Goal: Transaction & Acquisition: Purchase product/service

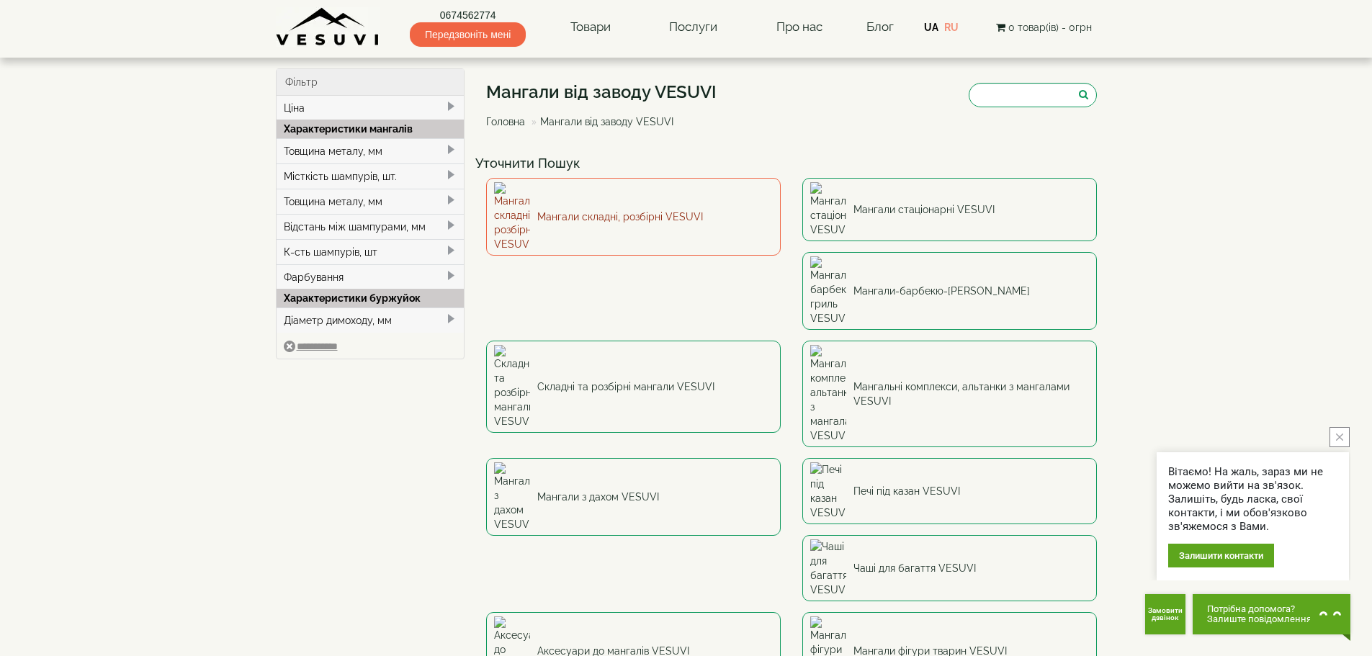
click at [568, 209] on link "Мангали складні, розбірні VESUVI" at bounding box center [633, 217] width 295 height 78
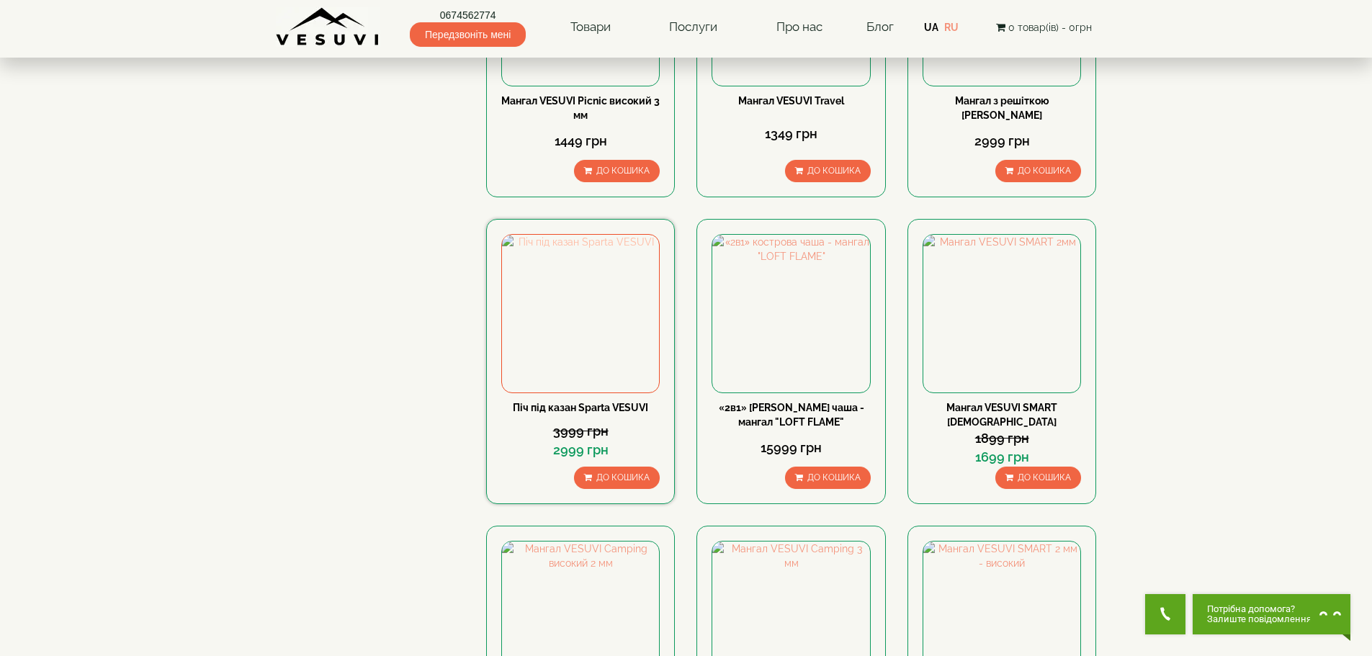
scroll to position [1225, 0]
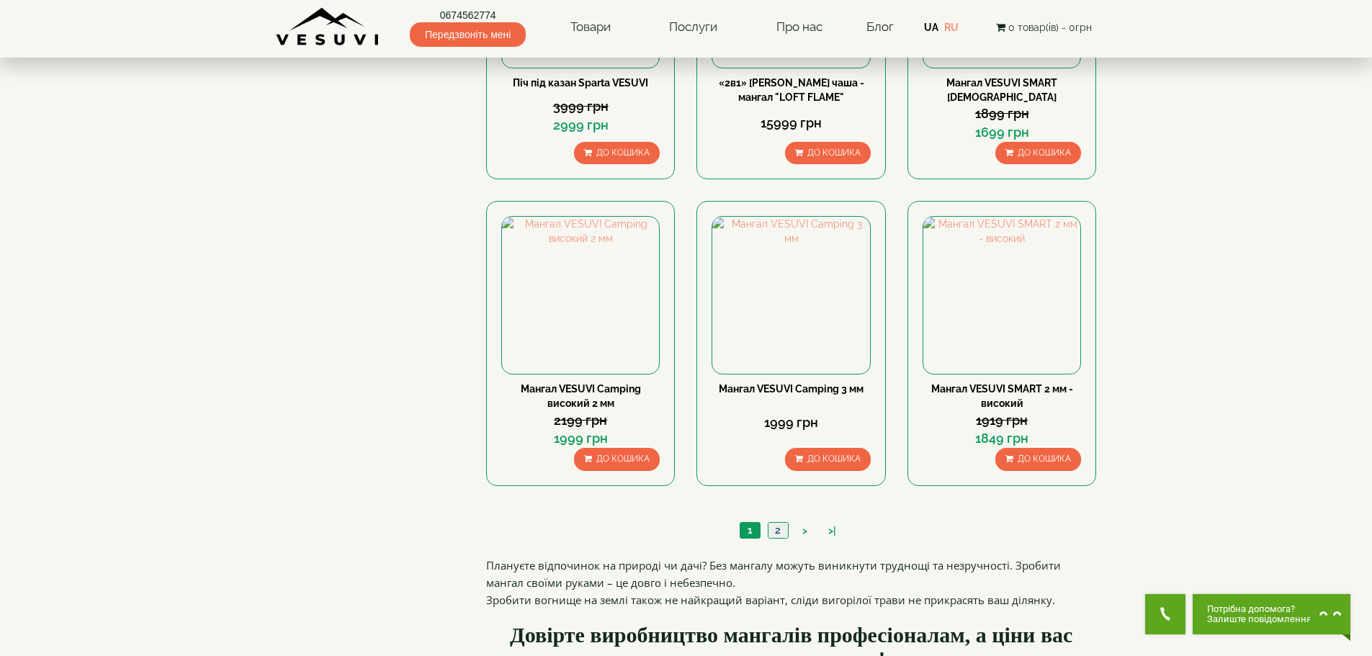
click at [777, 529] on link "2" at bounding box center [778, 530] width 20 height 15
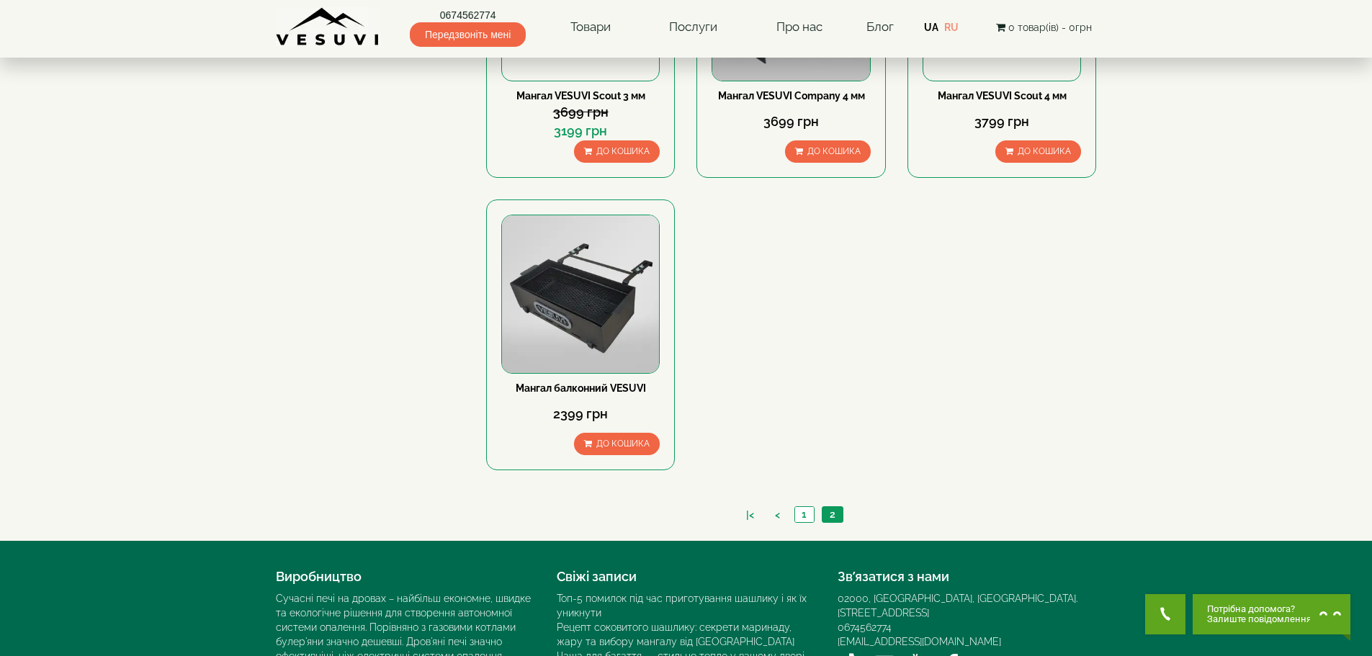
scroll to position [936, 0]
